Goal: Task Accomplishment & Management: Manage account settings

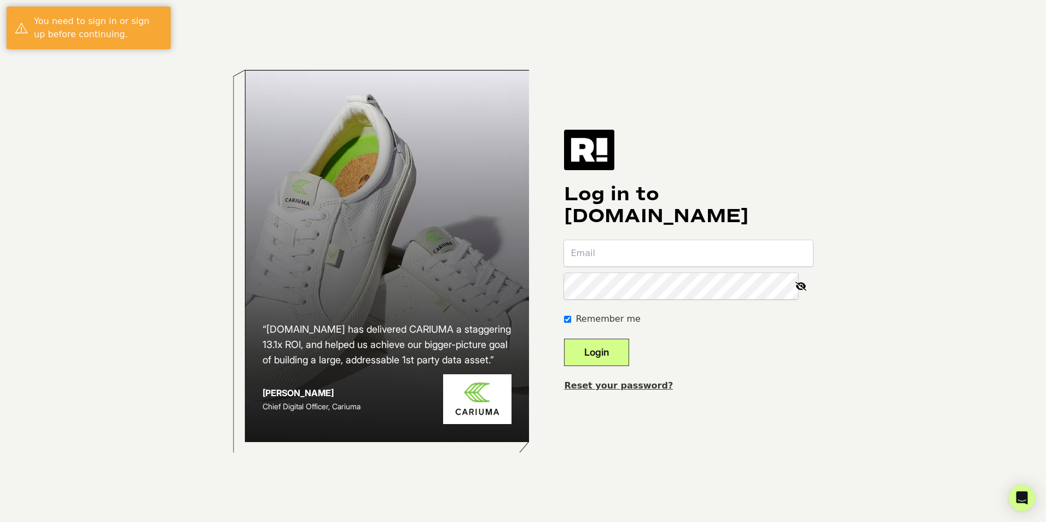
click at [603, 249] on input "email" at bounding box center [688, 253] width 249 height 26
type input "smccann@nestnewyork.com"
click at [606, 356] on button "Login" at bounding box center [596, 352] width 65 height 27
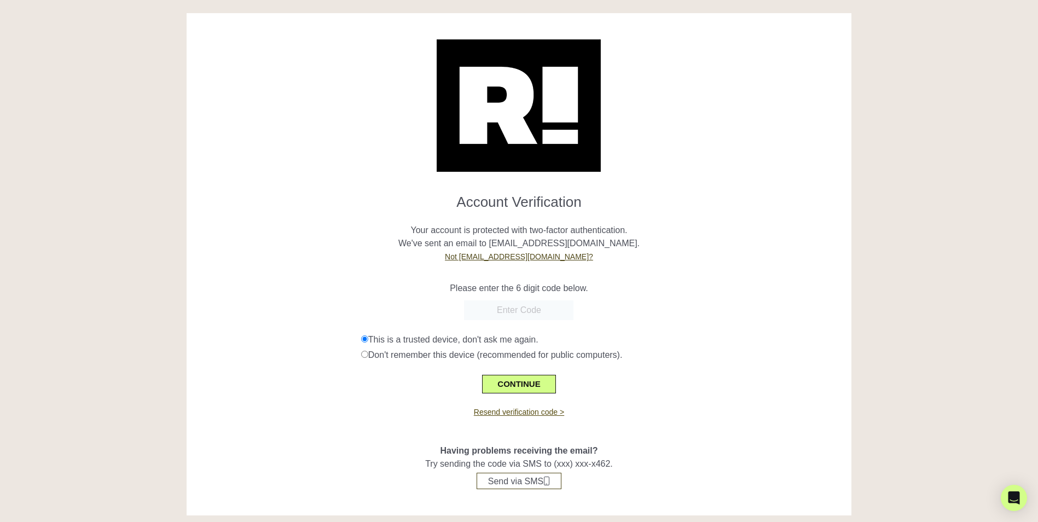
click at [520, 413] on link "Resend verification code >" at bounding box center [519, 412] width 90 height 9
